Goal: Transaction & Acquisition: Purchase product/service

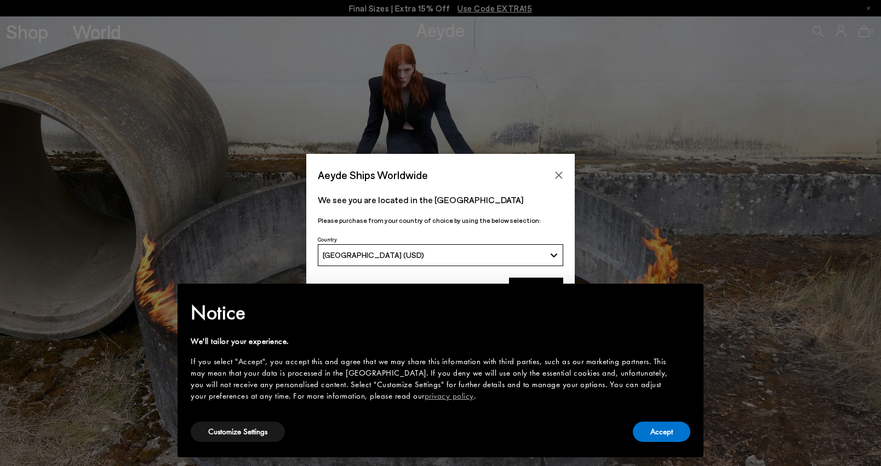
click at [556, 175] on icon "Close" at bounding box center [559, 175] width 9 height 9
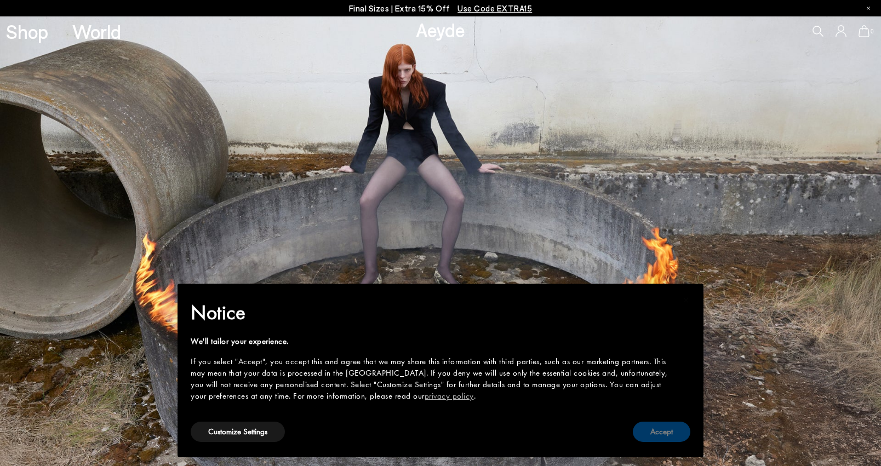
click at [673, 433] on button "Accept" at bounding box center [662, 432] width 58 height 20
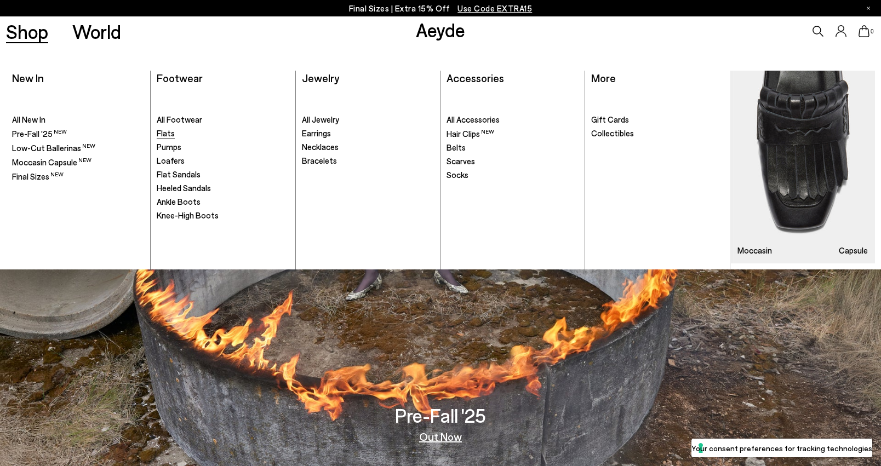
click at [172, 138] on span "Flats" at bounding box center [166, 133] width 18 height 10
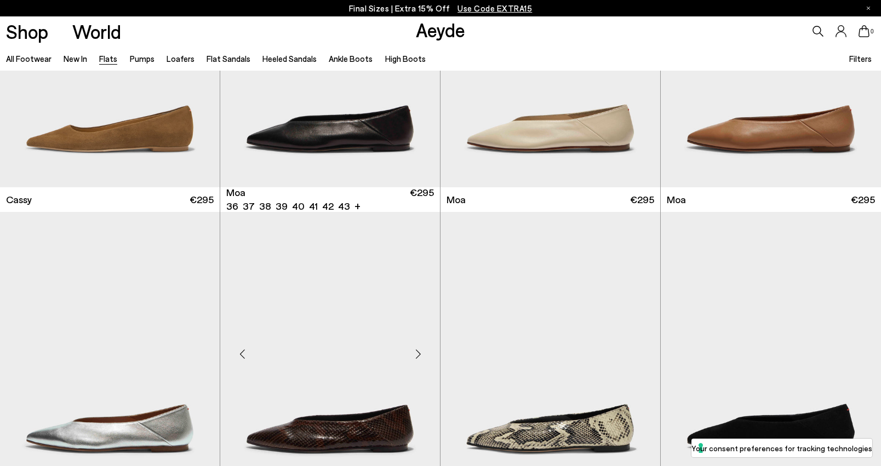
scroll to position [1791, 0]
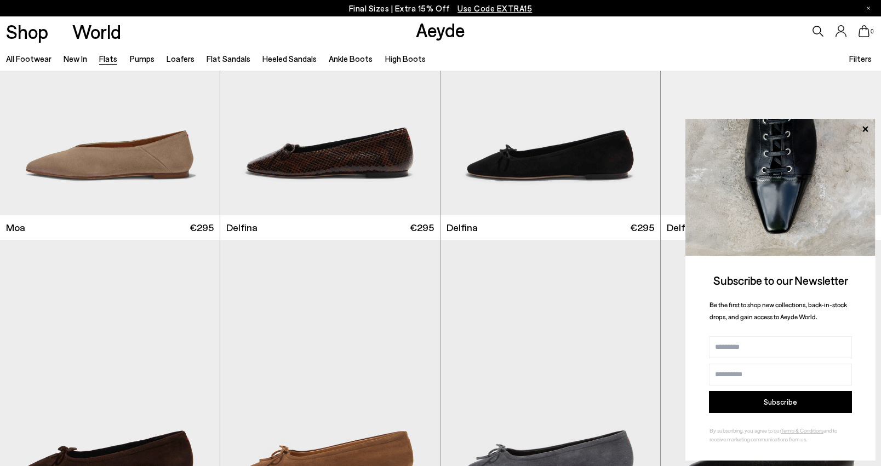
scroll to position [2731, 0]
